Goal: Information Seeking & Learning: Learn about a topic

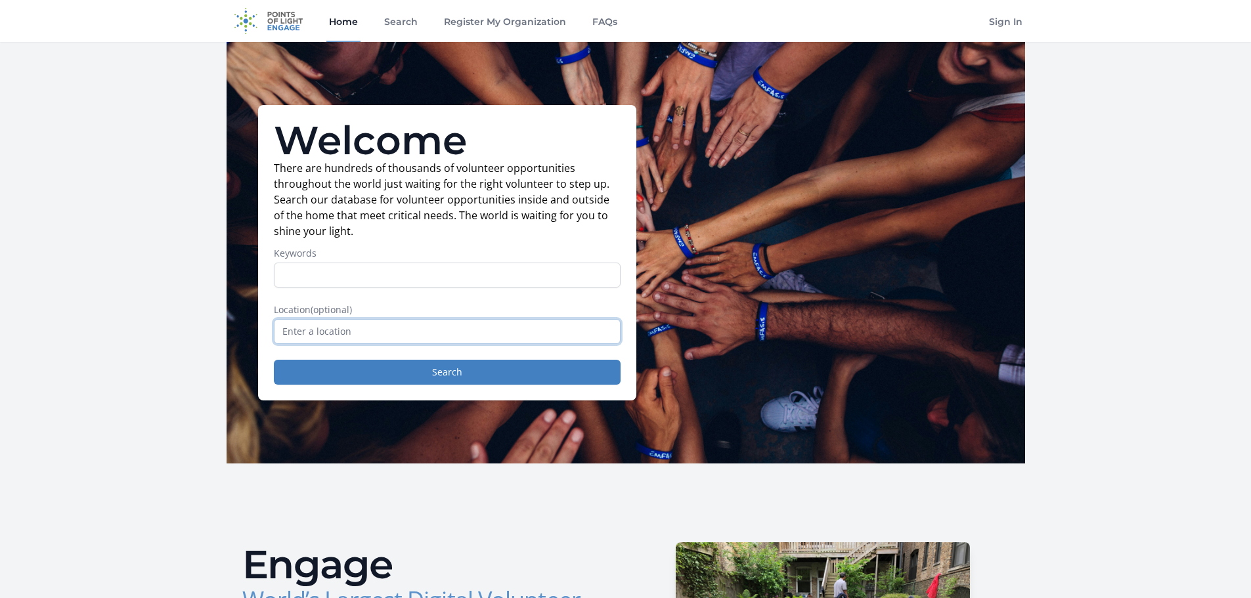
click at [335, 330] on input "text" at bounding box center [447, 331] width 347 height 25
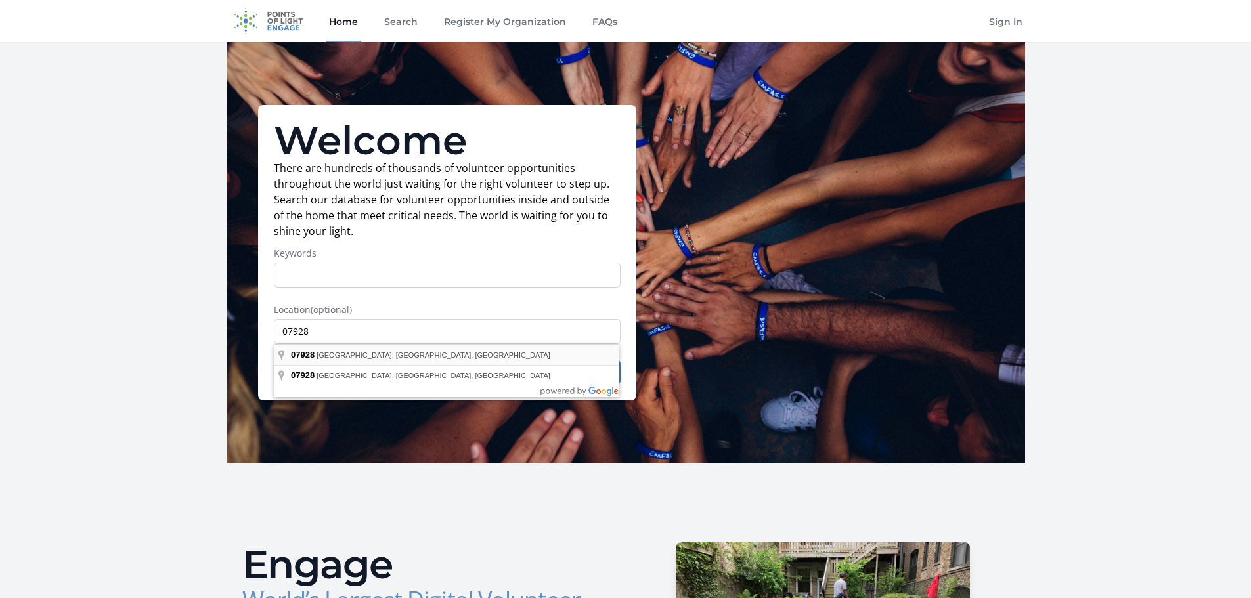
type input "Chatham, NJ 07928, USA"
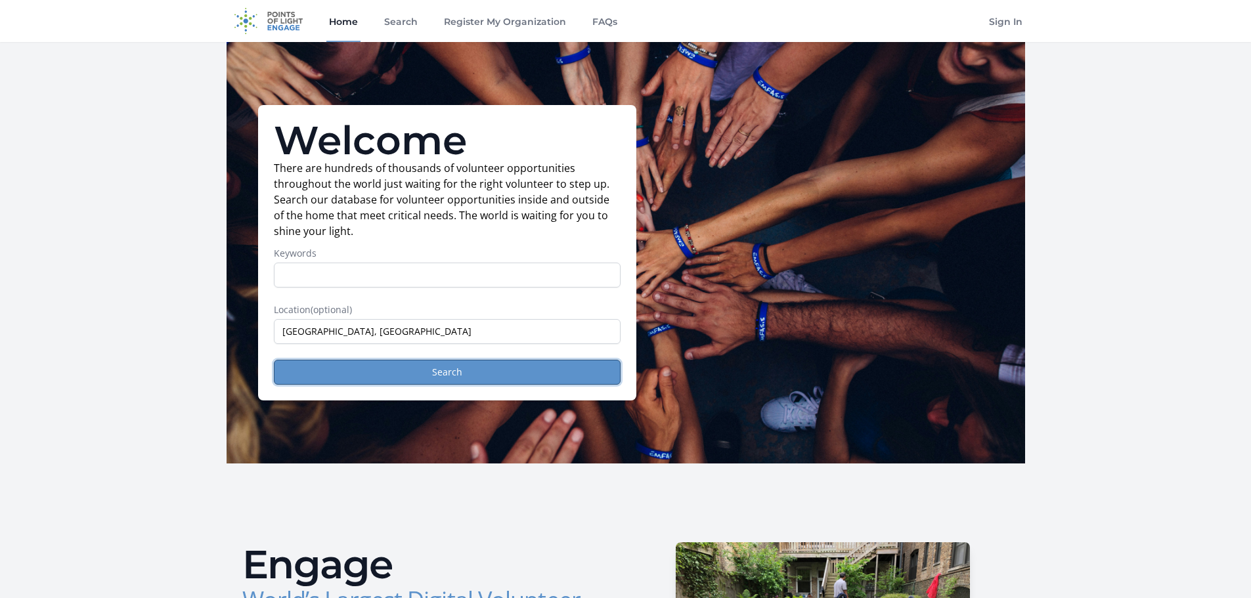
click at [416, 372] on button "Search" at bounding box center [447, 372] width 347 height 25
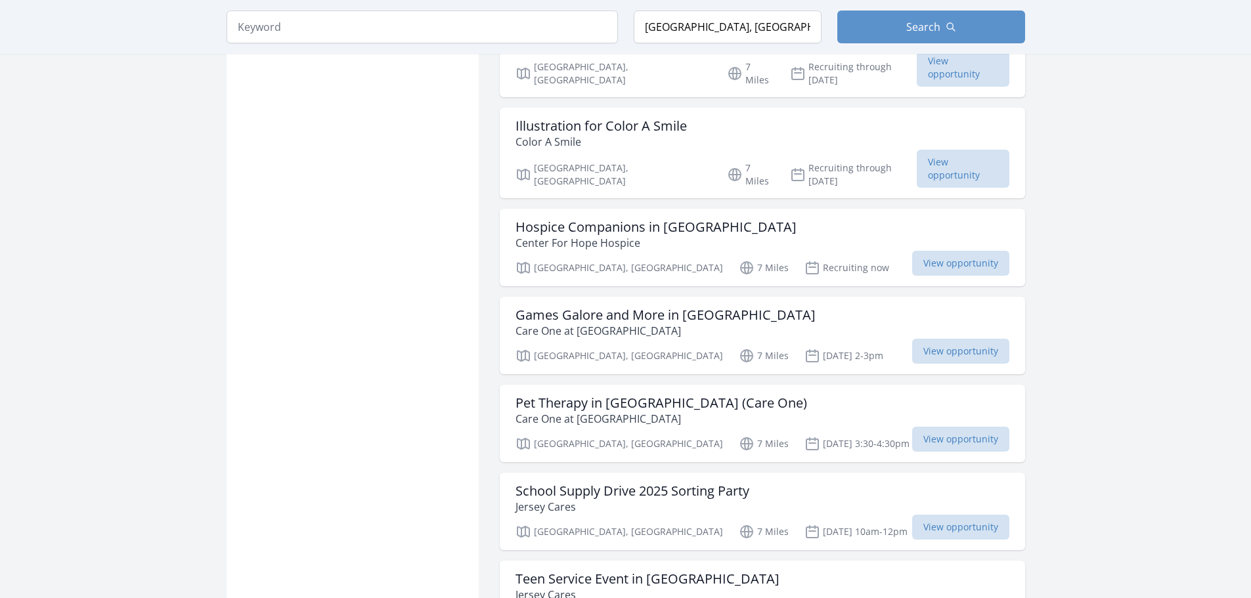
scroll to position [2232, 0]
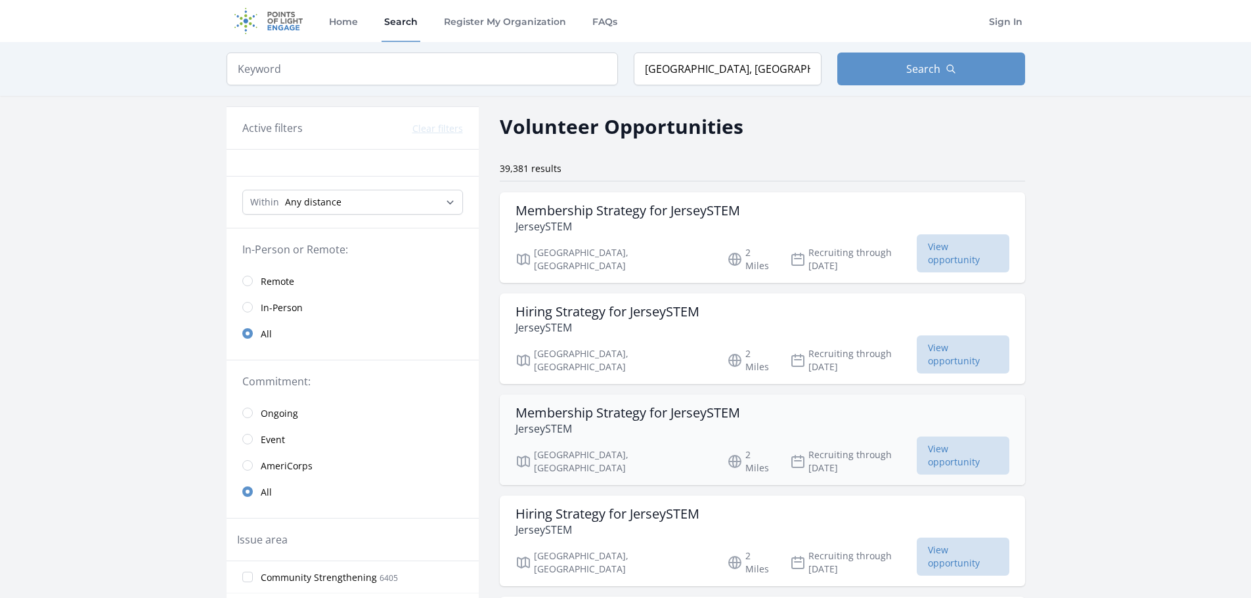
click at [685, 405] on h3 "Membership Strategy for JerseySTEM" at bounding box center [627, 413] width 225 height 16
